Goal: Task Accomplishment & Management: Use online tool/utility

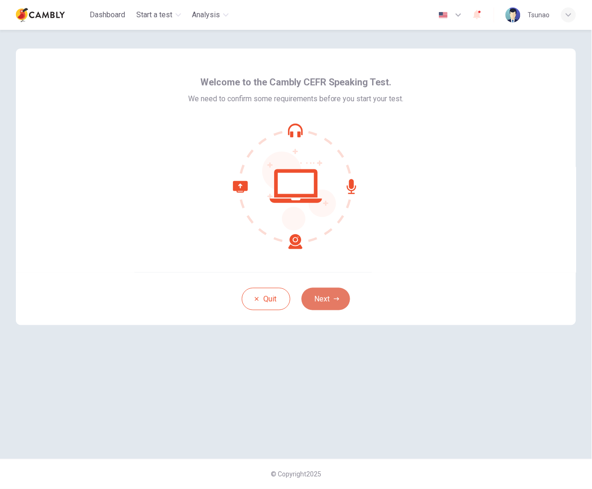
click at [341, 299] on button "Next" at bounding box center [326, 299] width 49 height 22
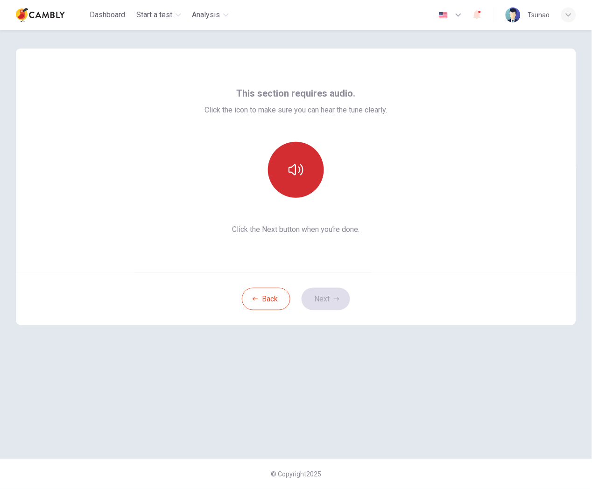
click at [307, 177] on button "button" at bounding box center [296, 170] width 56 height 56
click at [328, 299] on button "Next" at bounding box center [326, 299] width 49 height 22
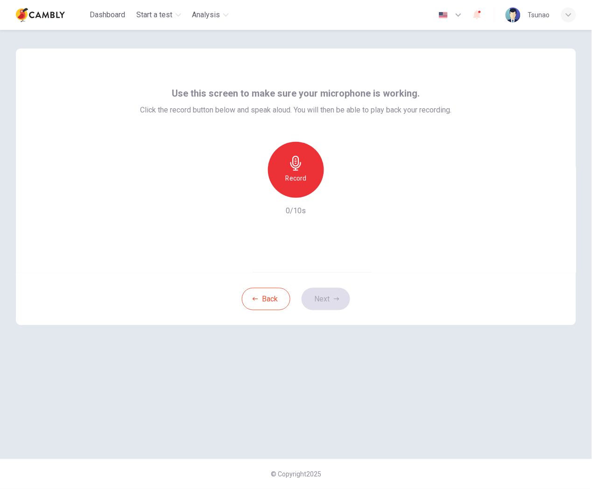
click at [298, 180] on h6 "Record" at bounding box center [296, 178] width 21 height 11
click at [339, 193] on icon "button" at bounding box center [338, 190] width 9 height 9
click at [257, 192] on icon "button" at bounding box center [253, 190] width 8 height 8
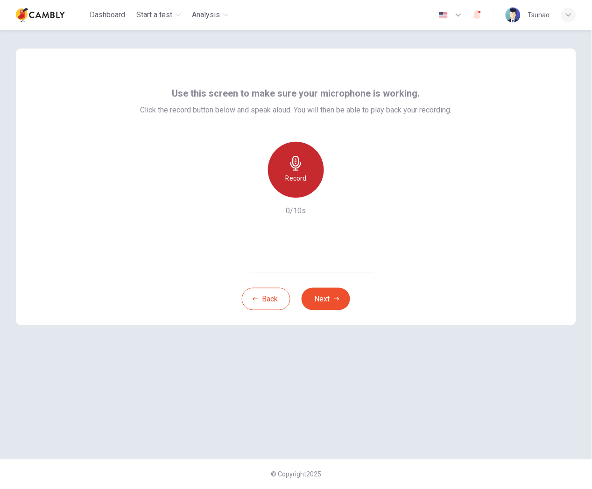
click at [300, 177] on h6 "Record" at bounding box center [296, 178] width 21 height 11
click at [342, 194] on icon "button" at bounding box center [338, 190] width 9 height 9
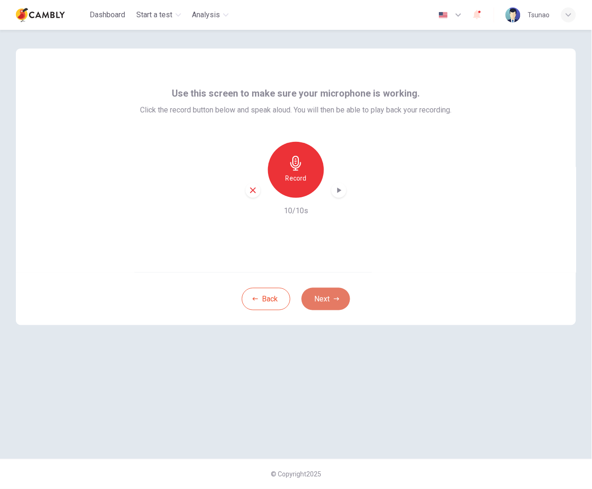
click at [335, 299] on icon "button" at bounding box center [337, 298] width 6 height 3
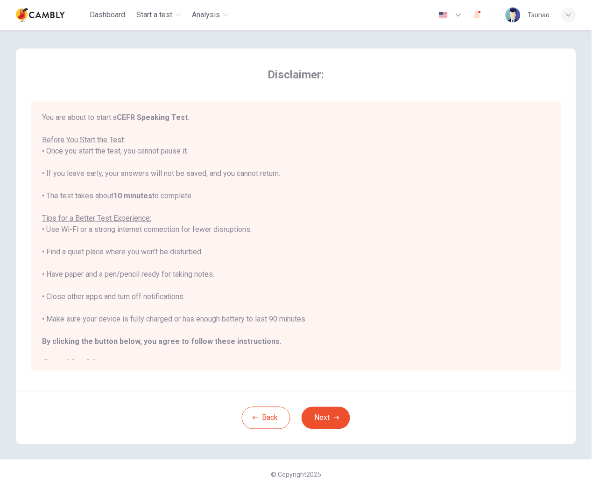
click at [205, 306] on div "You are about to start a CEFR Speaking Test . Before You Start the Test: • Once…" at bounding box center [296, 241] width 508 height 258
click at [235, 292] on div "You are about to start a CEFR Speaking Test . Before You Start the Test: • Once…" at bounding box center [296, 241] width 508 height 258
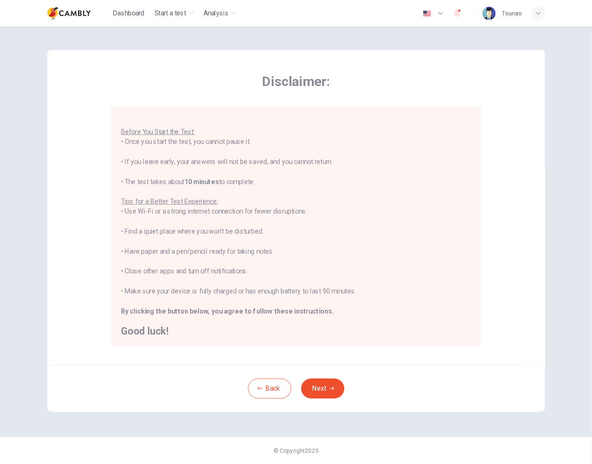
scroll to position [10, 0]
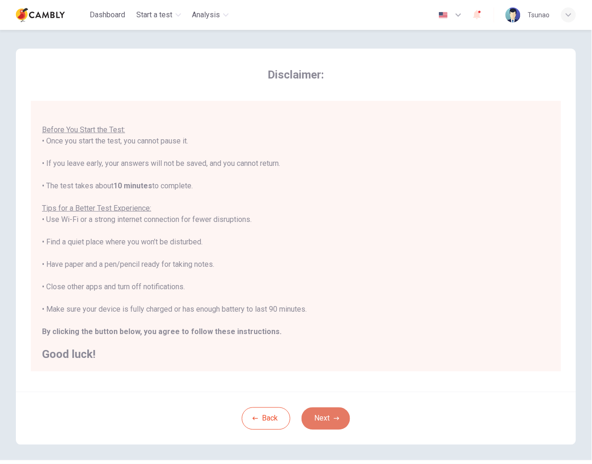
click at [330, 423] on button "Next" at bounding box center [326, 418] width 49 height 22
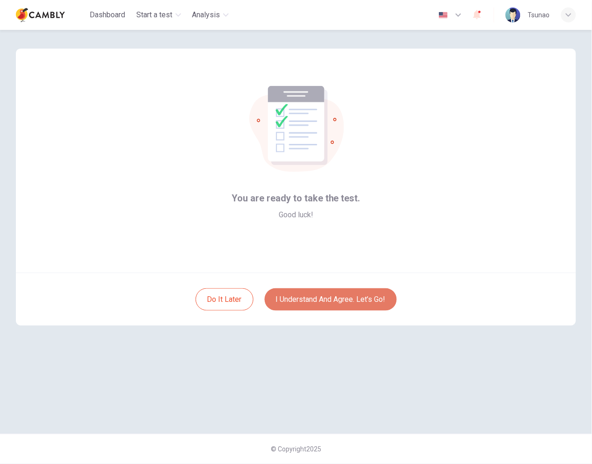
click at [324, 300] on button "I understand and agree. Let’s go!" at bounding box center [331, 299] width 132 height 22
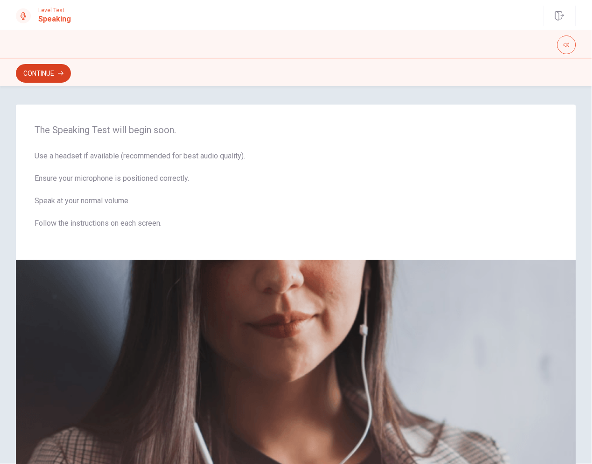
click at [53, 76] on button "Continue" at bounding box center [43, 73] width 55 height 19
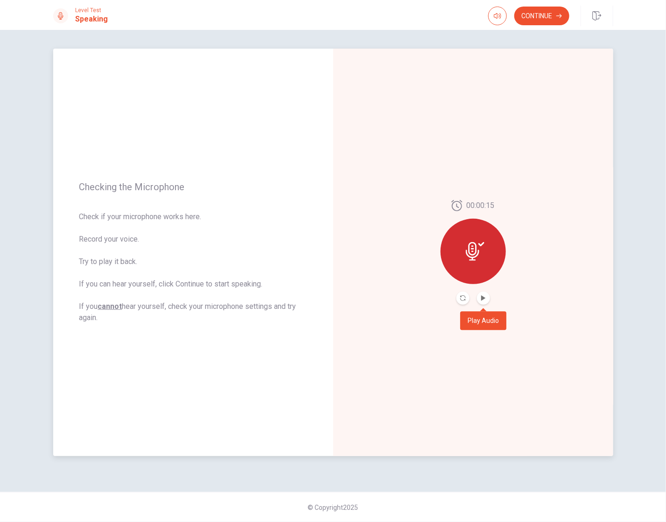
click at [488, 302] on button "Play Audio" at bounding box center [483, 297] width 13 height 13
click at [463, 300] on icon "Record Again" at bounding box center [463, 298] width 6 height 6
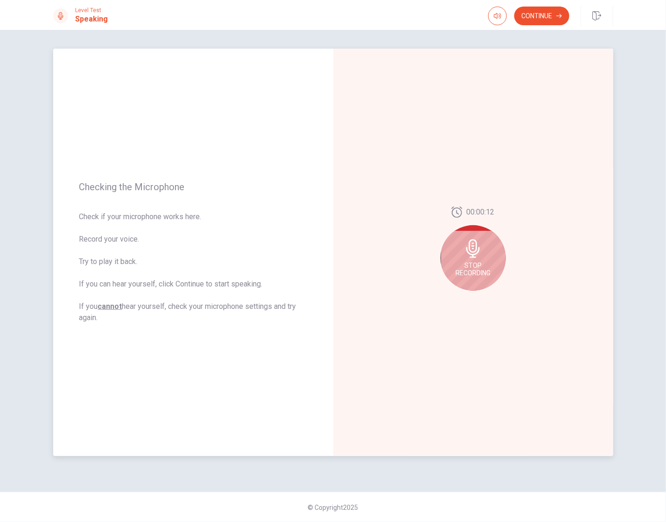
click at [475, 260] on div "Stop Recording" at bounding box center [473, 257] width 65 height 65
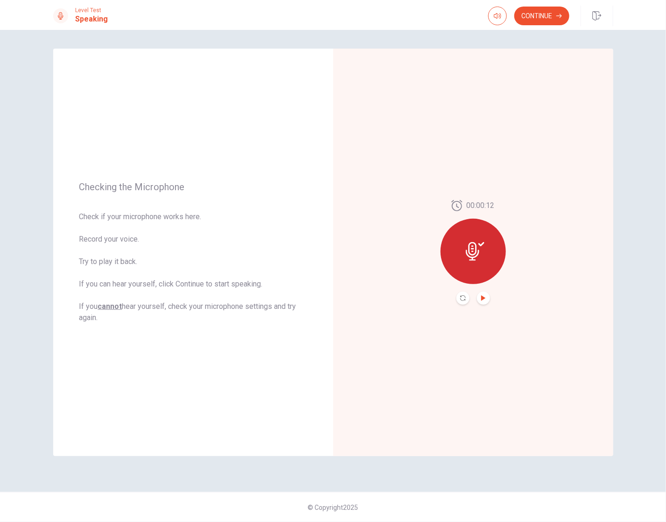
click at [486, 295] on icon "Play Audio" at bounding box center [484, 298] width 6 height 6
click at [463, 297] on icon "Record Again" at bounding box center [463, 298] width 6 height 6
click at [463, 301] on button "Record Again" at bounding box center [463, 297] width 13 height 13
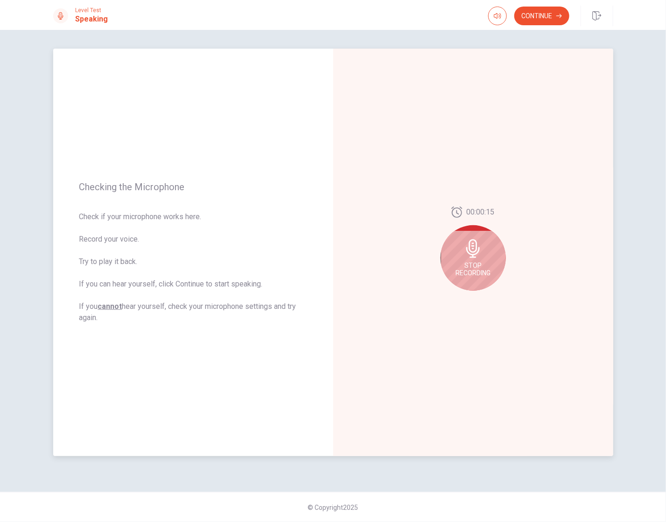
click at [478, 258] on div "Stop Recording" at bounding box center [473, 257] width 65 height 65
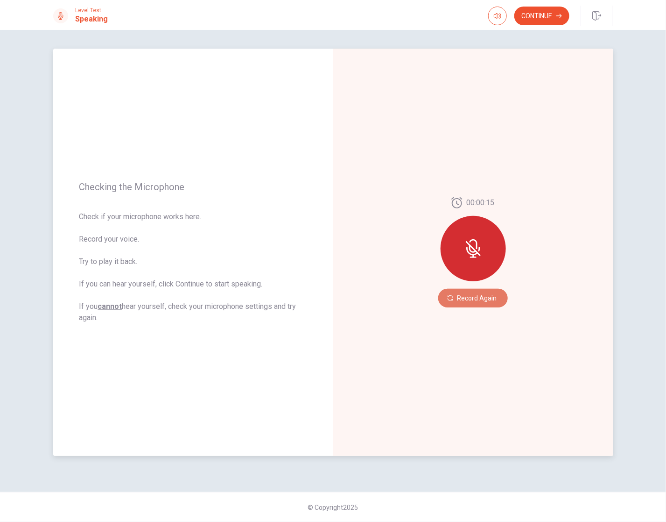
click at [469, 295] on button "Record Again" at bounding box center [473, 298] width 70 height 19
click at [488, 297] on button "Play Audio" at bounding box center [483, 297] width 13 height 13
click at [467, 297] on button "Record Again" at bounding box center [463, 297] width 13 height 13
click at [483, 301] on button "Play Audio" at bounding box center [483, 297] width 13 height 13
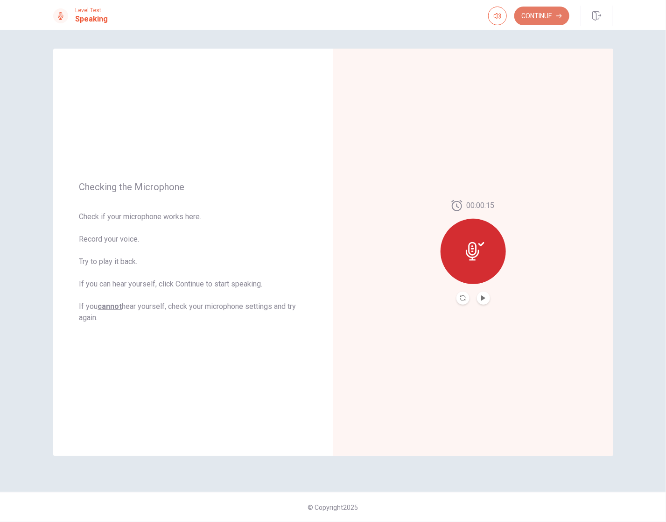
click at [550, 16] on button "Continue" at bounding box center [542, 16] width 55 height 19
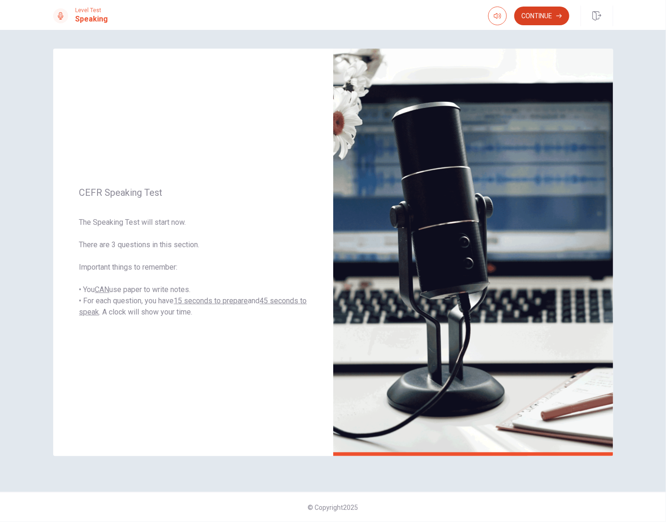
click at [542, 12] on button "Continue" at bounding box center [542, 16] width 55 height 19
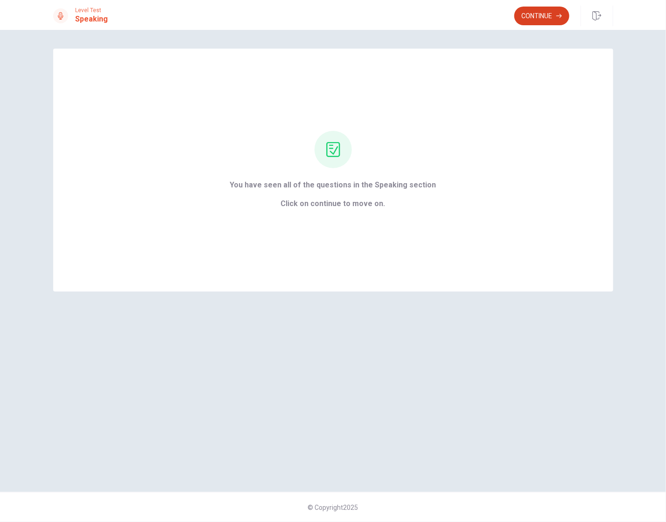
click at [554, 18] on button "Continue" at bounding box center [542, 16] width 55 height 19
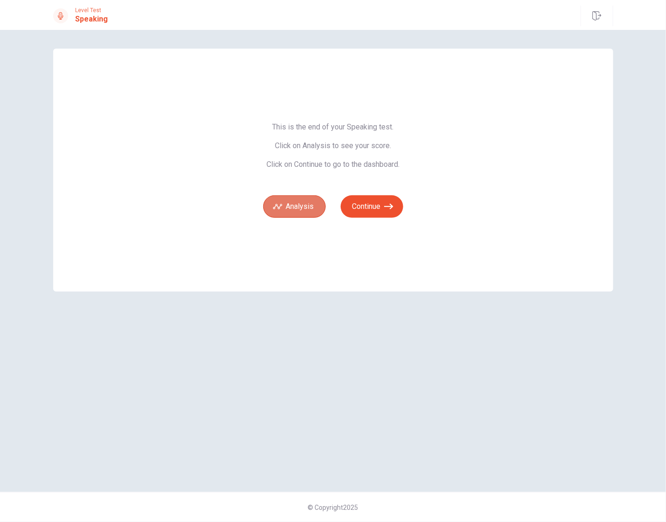
click at [295, 204] on button "Analysis" at bounding box center [294, 206] width 63 height 22
